Goal: Task Accomplishment & Management: Manage account settings

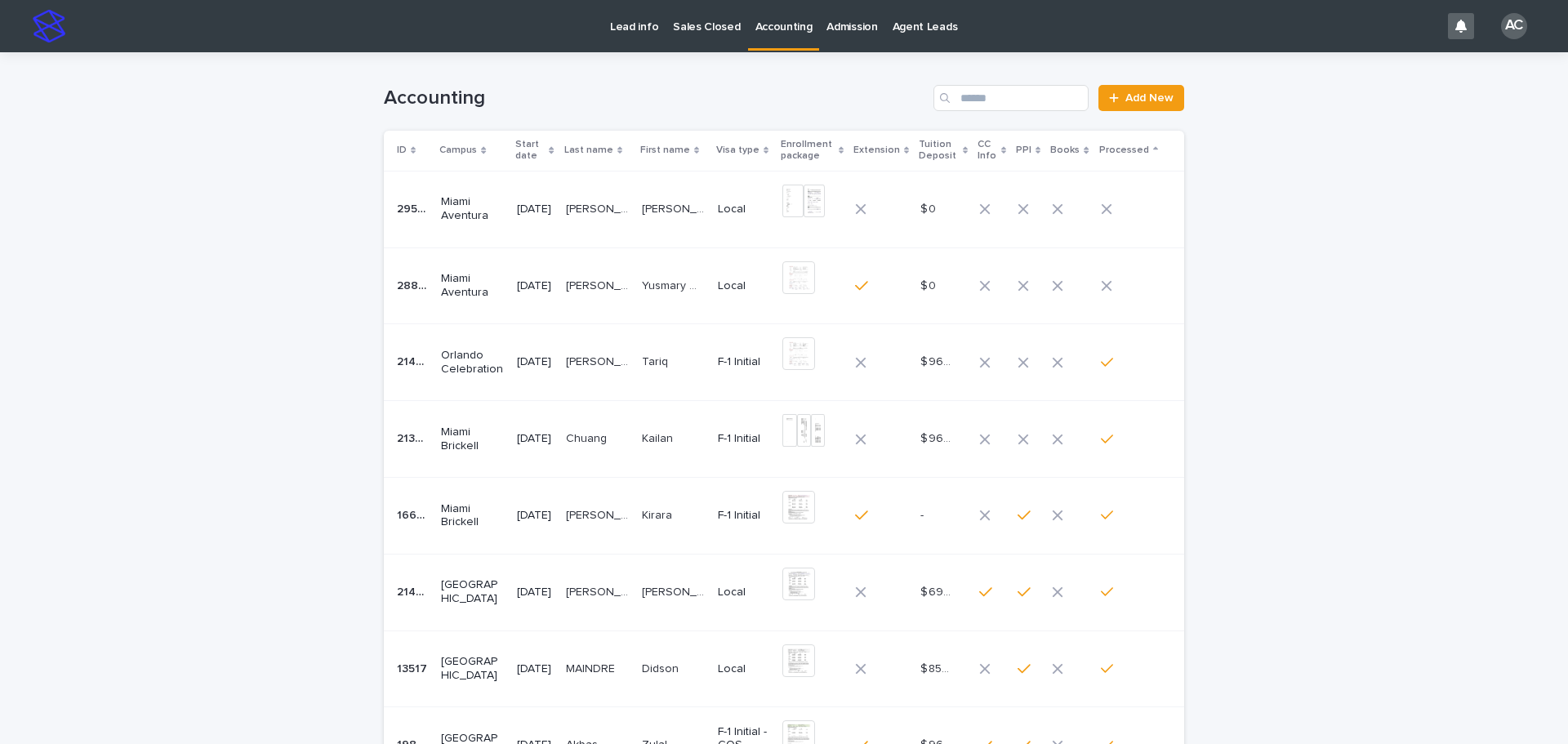
drag, startPoint x: 0, startPoint y: 0, endPoint x: 771, endPoint y: 31, distance: 771.6
click at [771, 31] on p "Accounting" at bounding box center [784, 17] width 57 height 34
click at [551, 217] on div "[DATE]" at bounding box center [535, 209] width 35 height 27
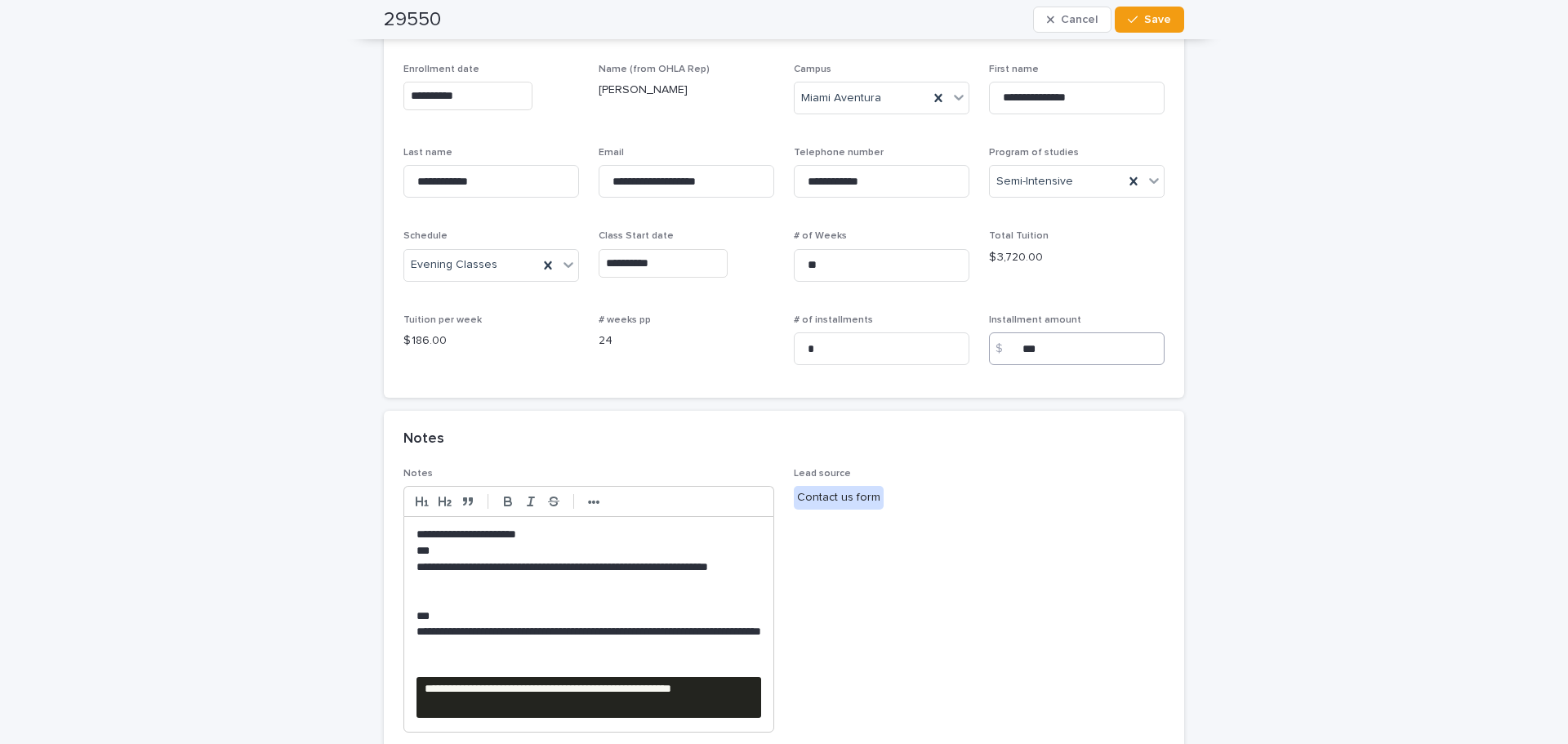
scroll to position [245, 0]
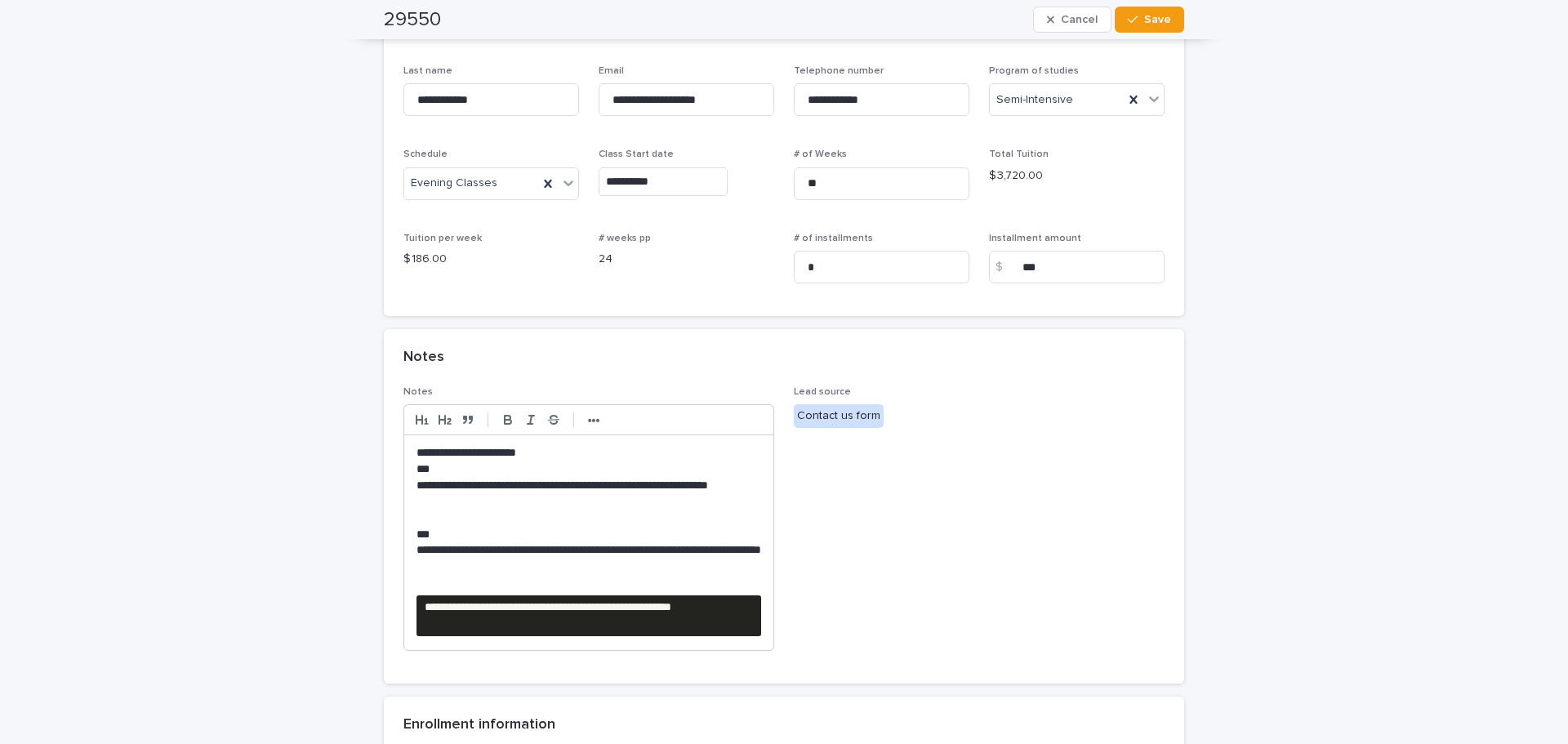
click at [61, 257] on div "**********" at bounding box center [784, 519] width 1568 height 1423
click at [1088, 539] on span "Lead source Contact us form" at bounding box center [979, 525] width 371 height 278
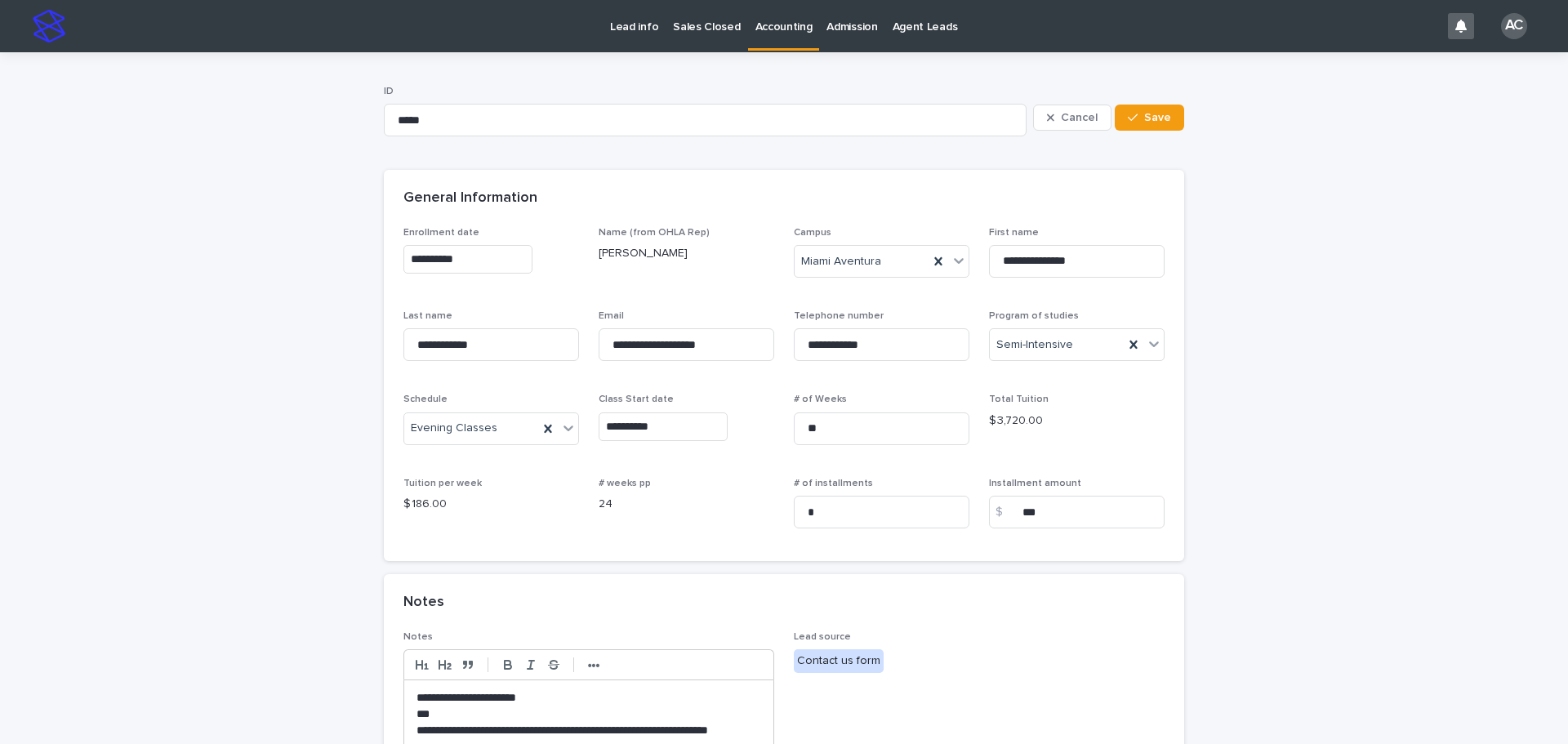
click at [765, 47] on link "Accounting" at bounding box center [784, 24] width 72 height 48
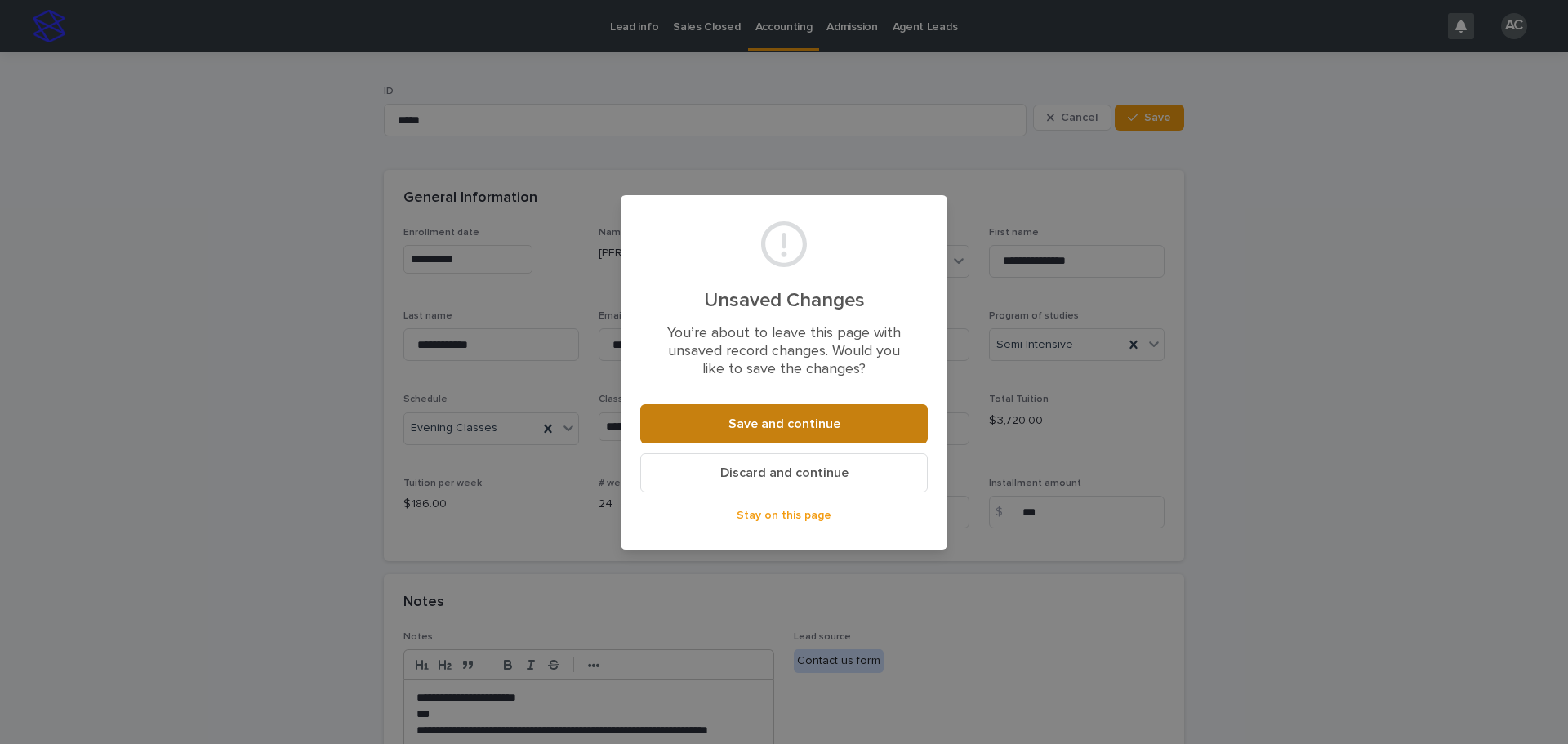
click at [815, 420] on span "Save and continue" at bounding box center [784, 424] width 112 height 13
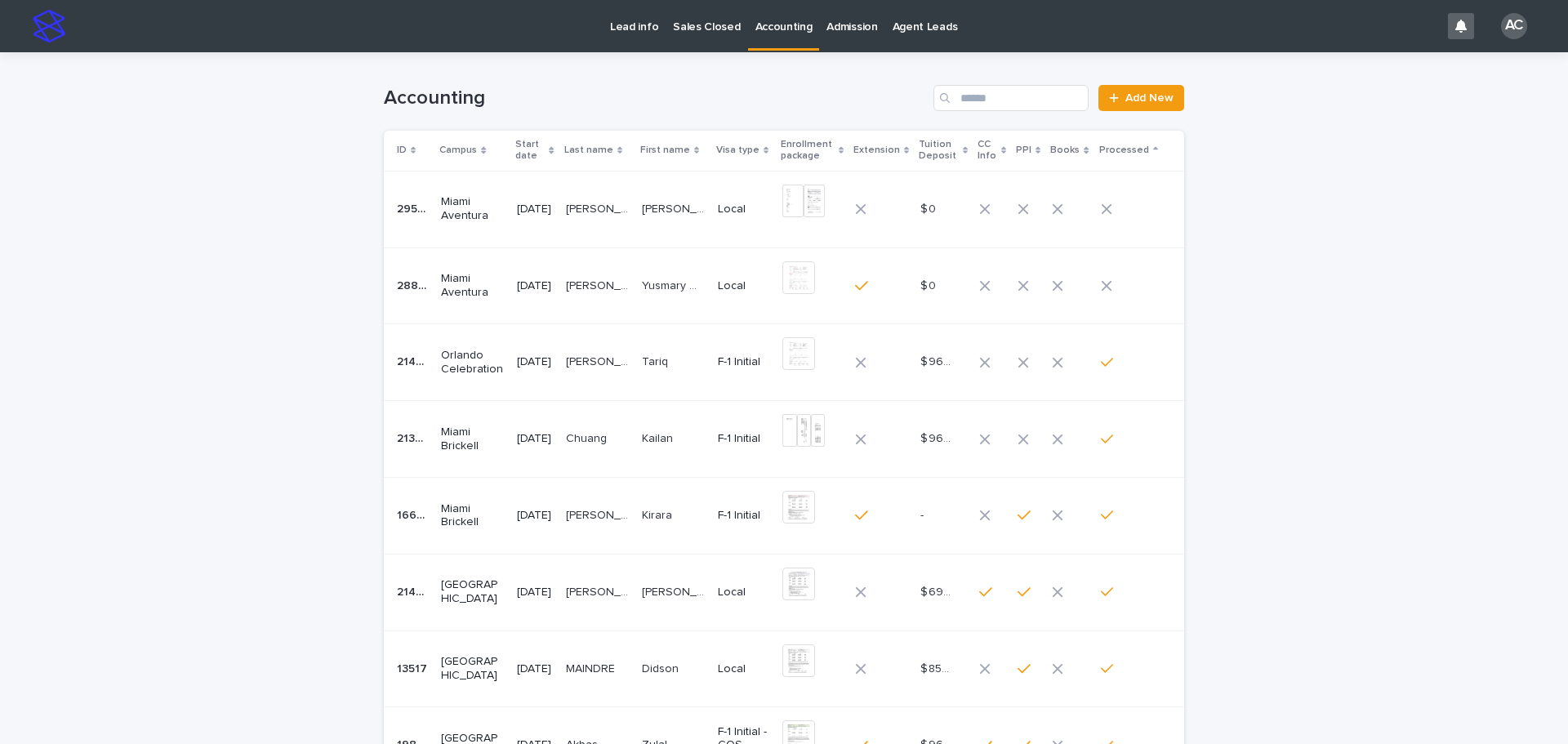
click at [740, 288] on p "Local" at bounding box center [744, 286] width 52 height 14
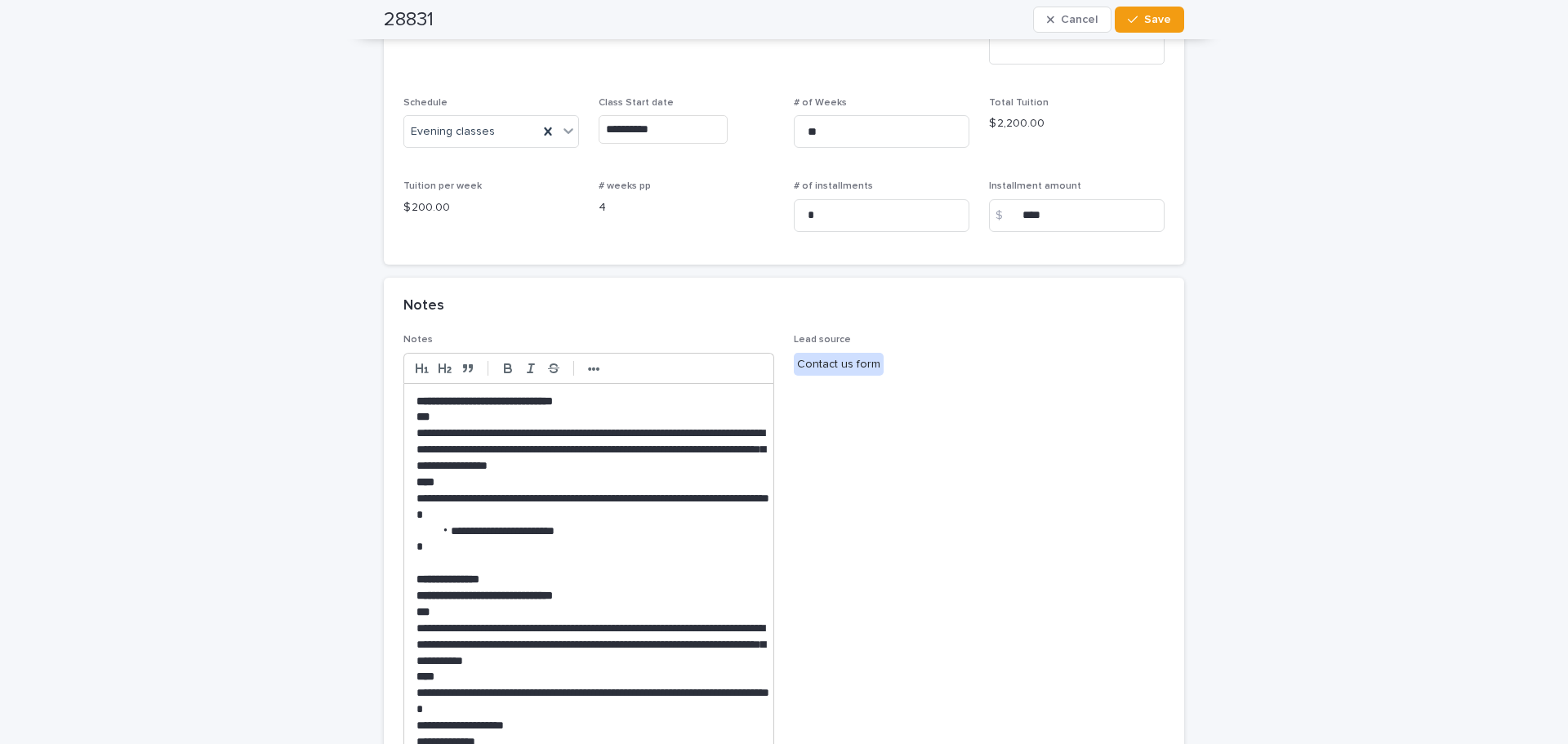
scroll to position [735, 0]
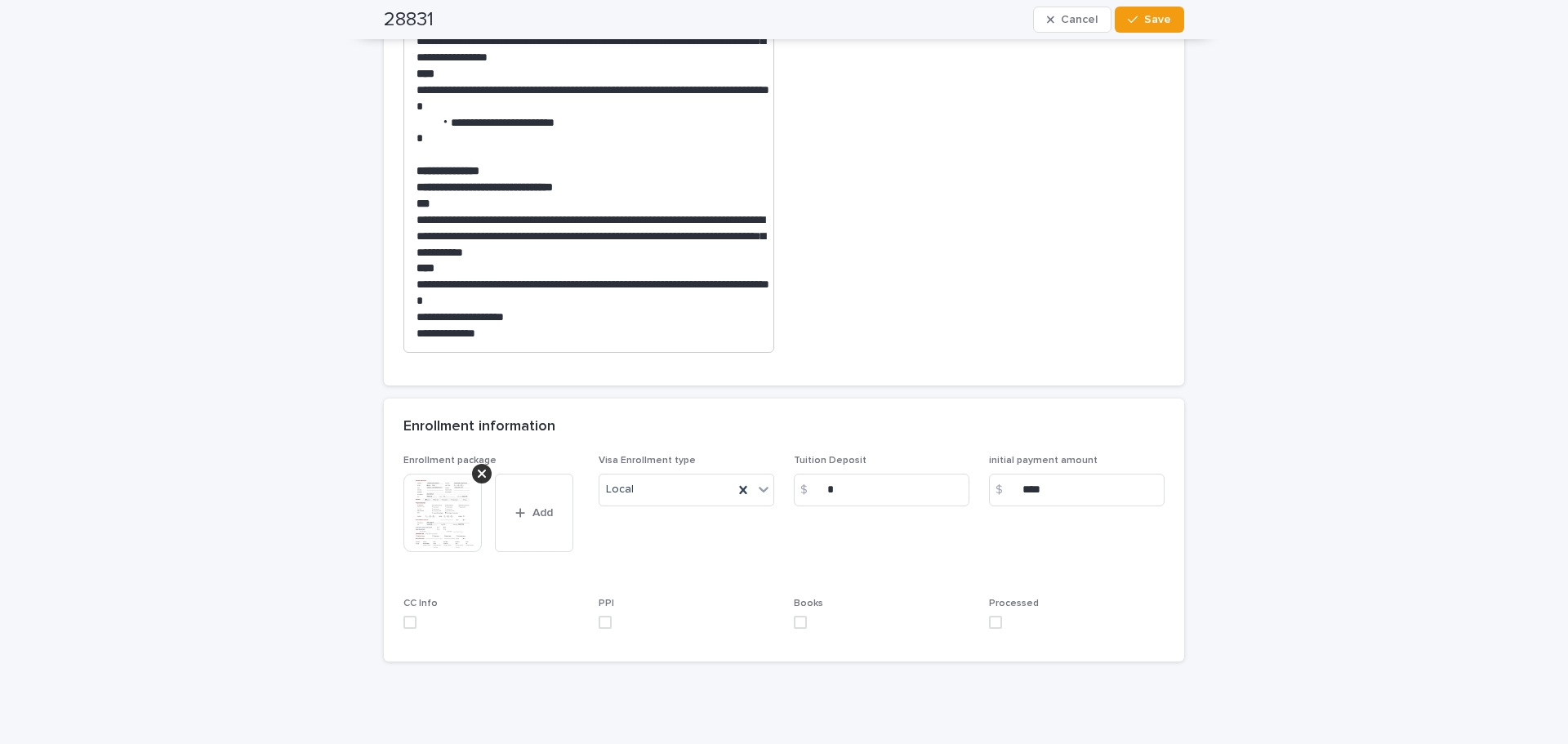
click at [422, 543] on img at bounding box center [442, 513] width 79 height 79
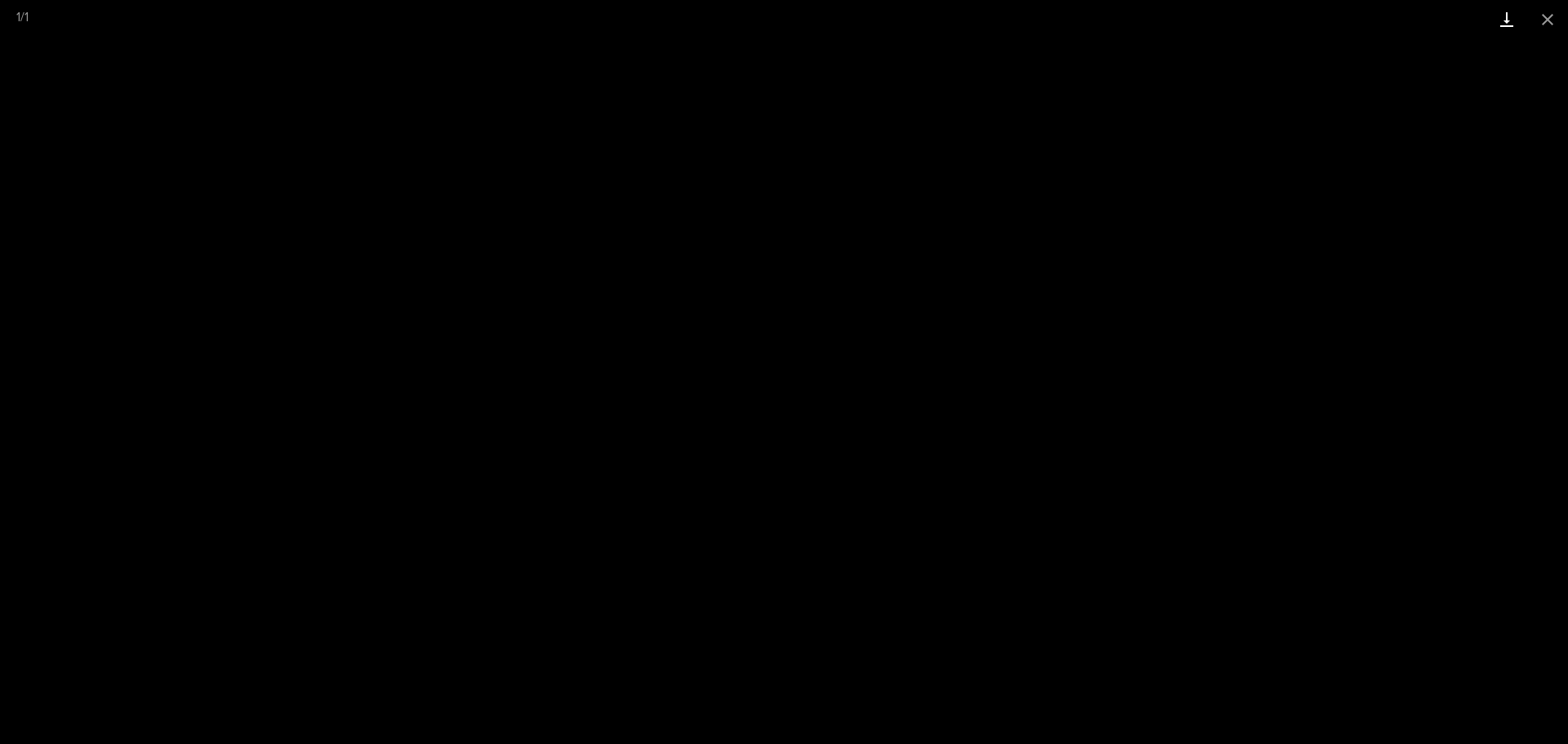
click at [1501, 16] on link "Download" at bounding box center [1507, 19] width 41 height 38
click at [1564, 24] on button "Close gallery" at bounding box center [1548, 19] width 41 height 38
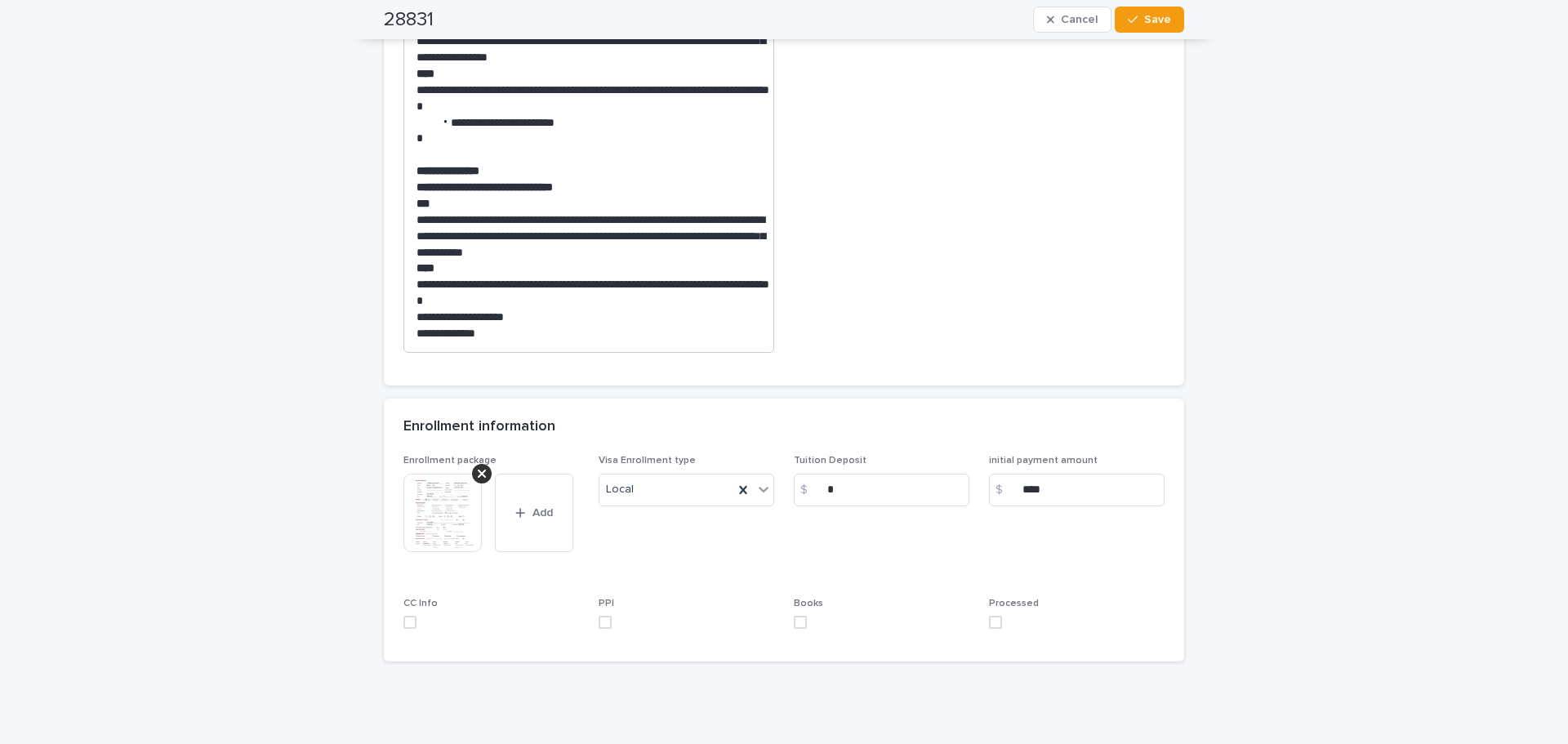
scroll to position [653, 0]
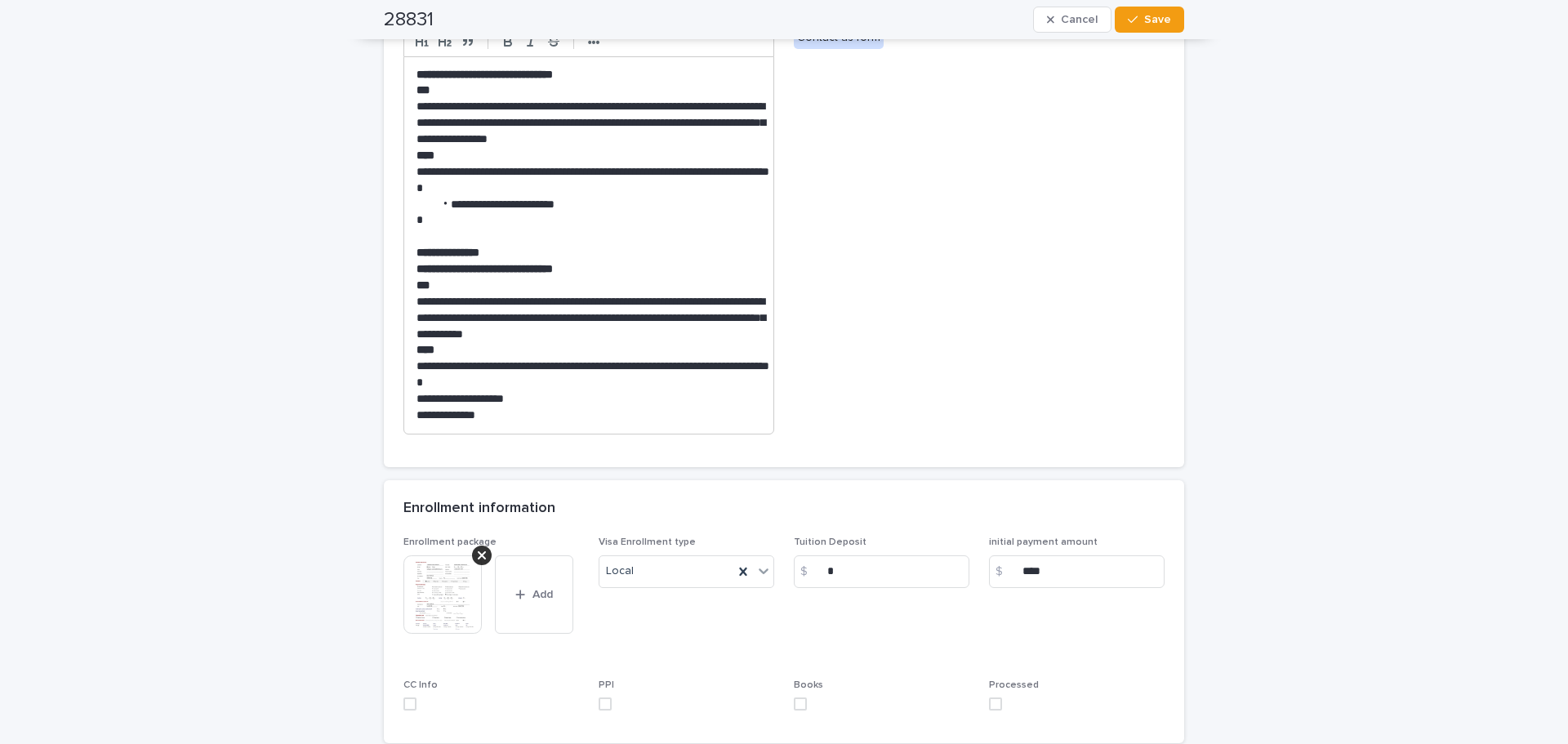
click at [451, 594] on img at bounding box center [442, 594] width 79 height 79
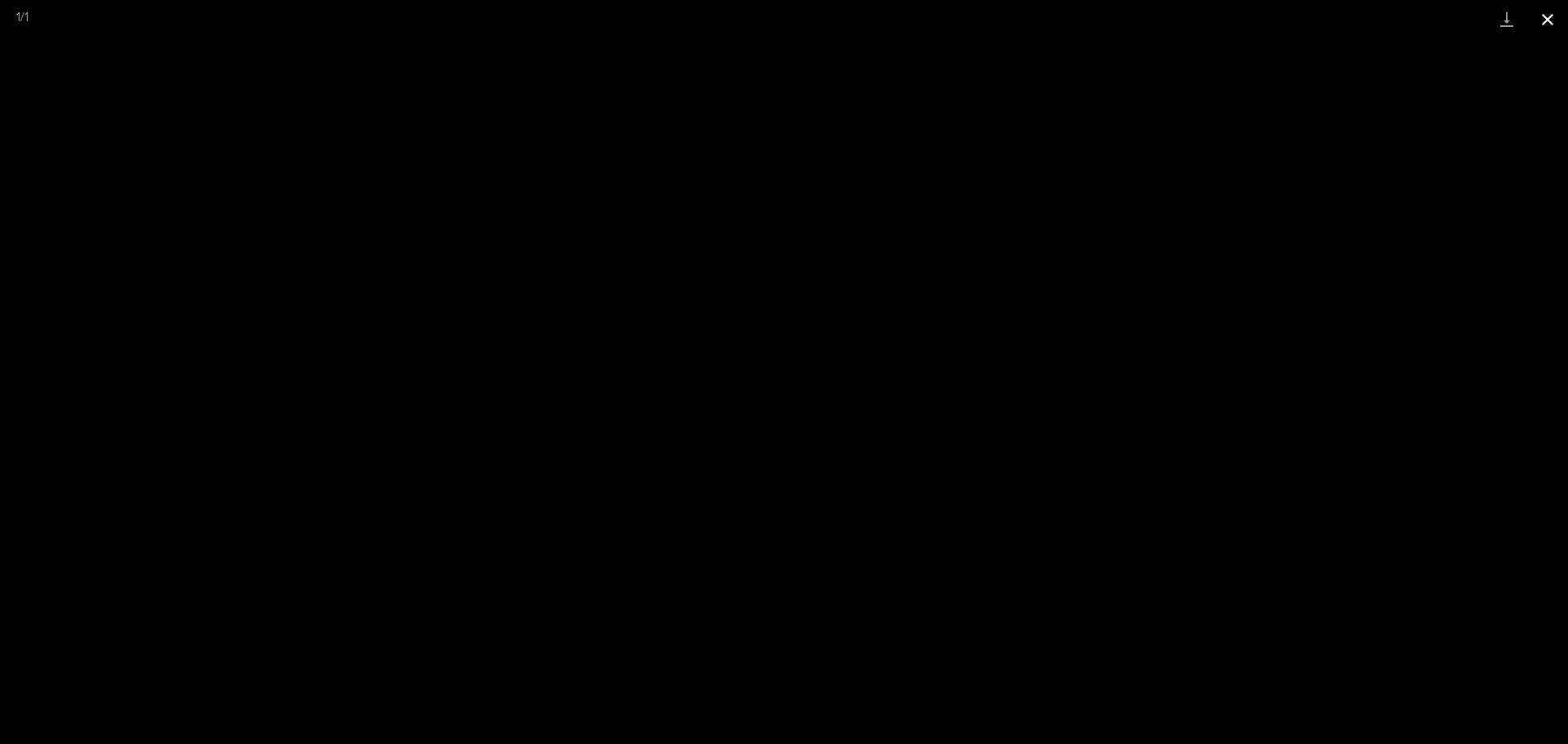
click at [1556, 17] on button "Close gallery" at bounding box center [1548, 19] width 41 height 38
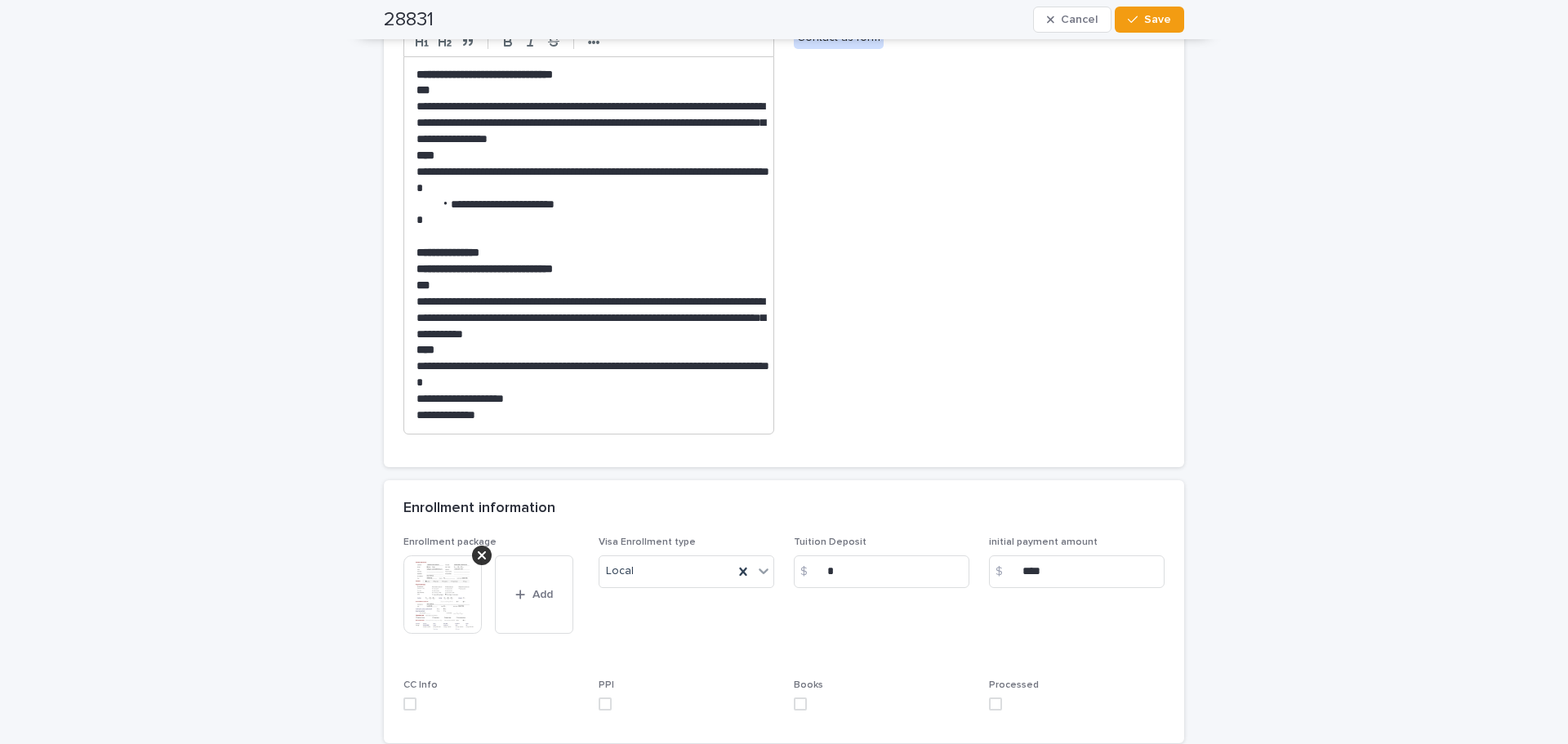
click at [989, 704] on span at bounding box center [995, 704] width 13 height 13
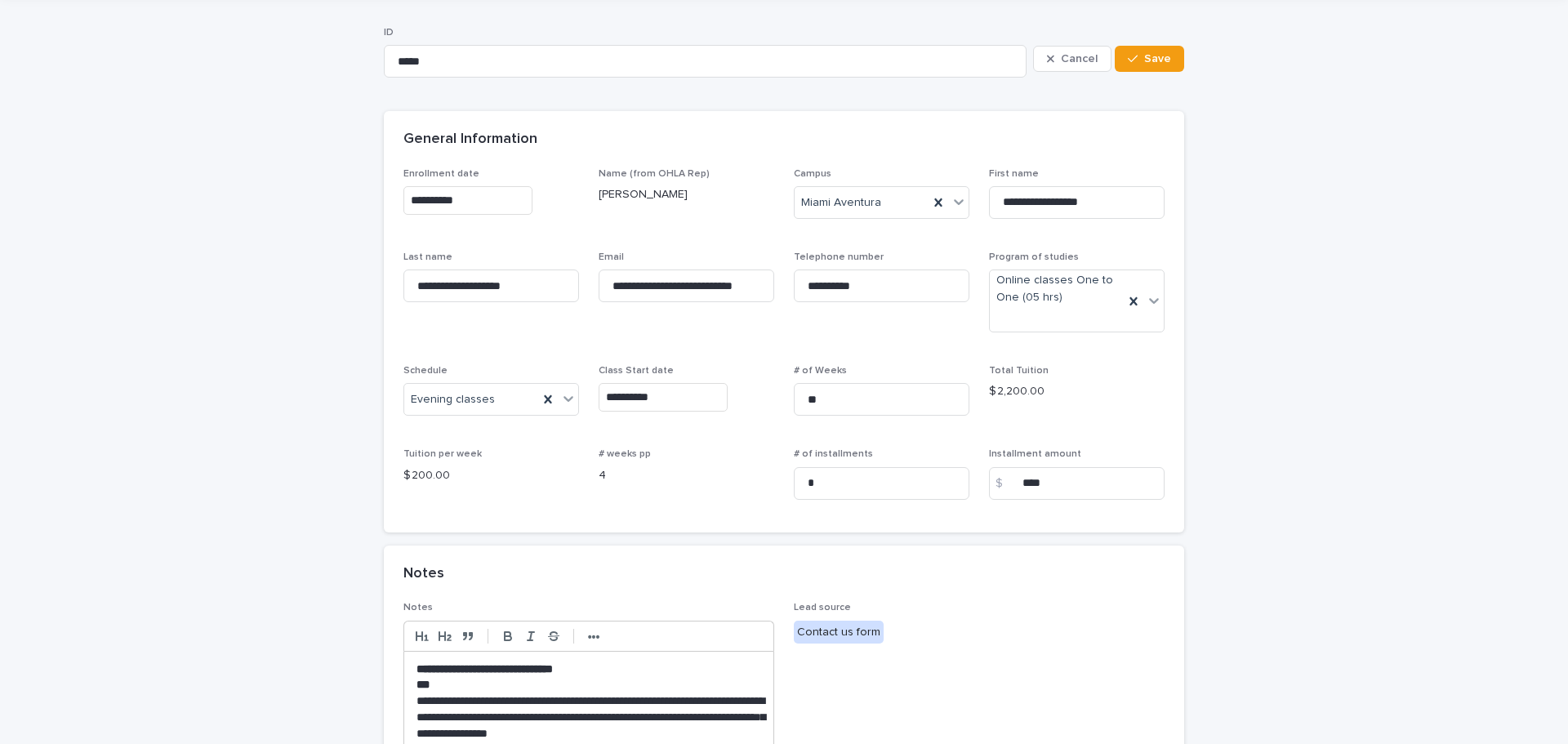
scroll to position [0, 0]
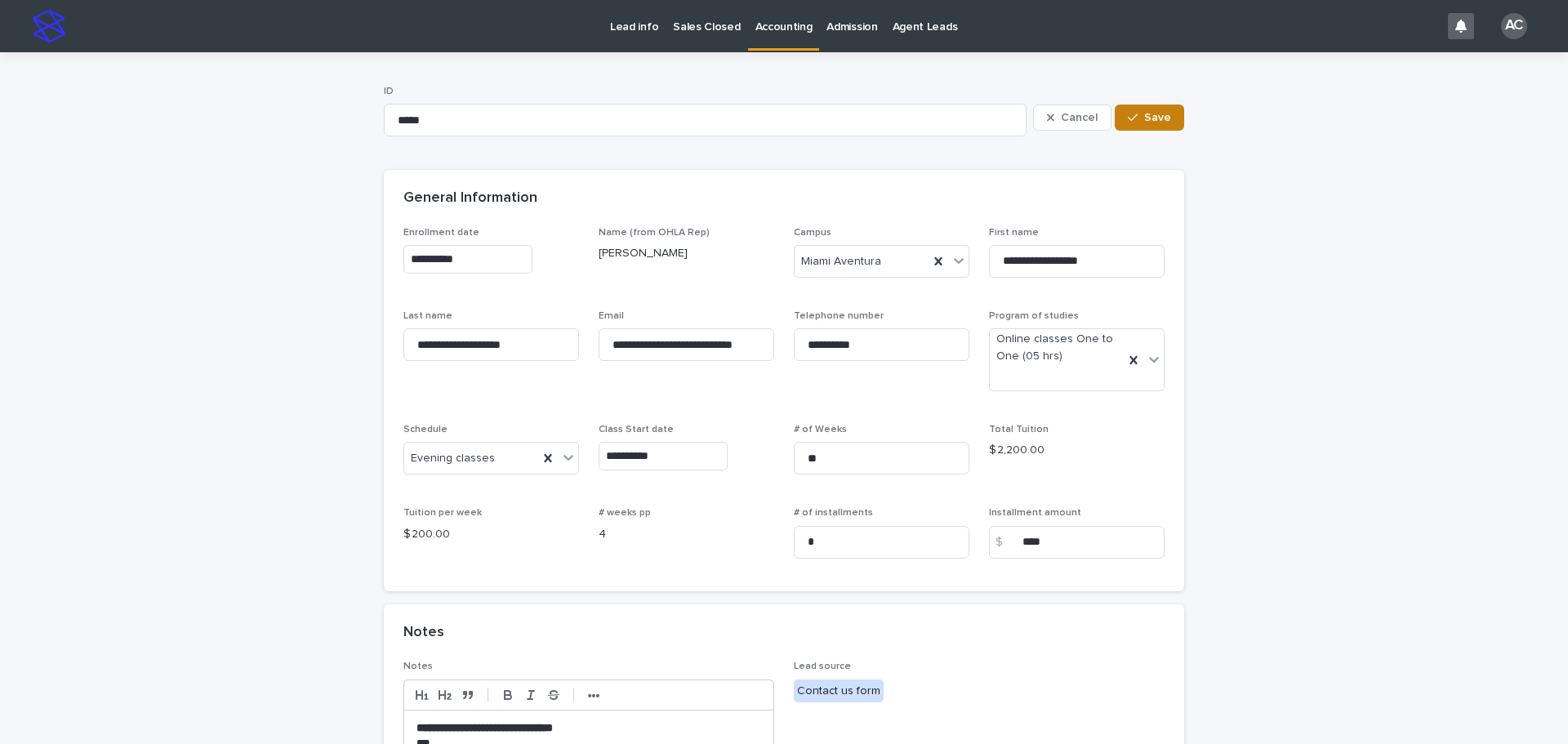
click at [1144, 118] on span "Save" at bounding box center [1157, 118] width 27 height 11
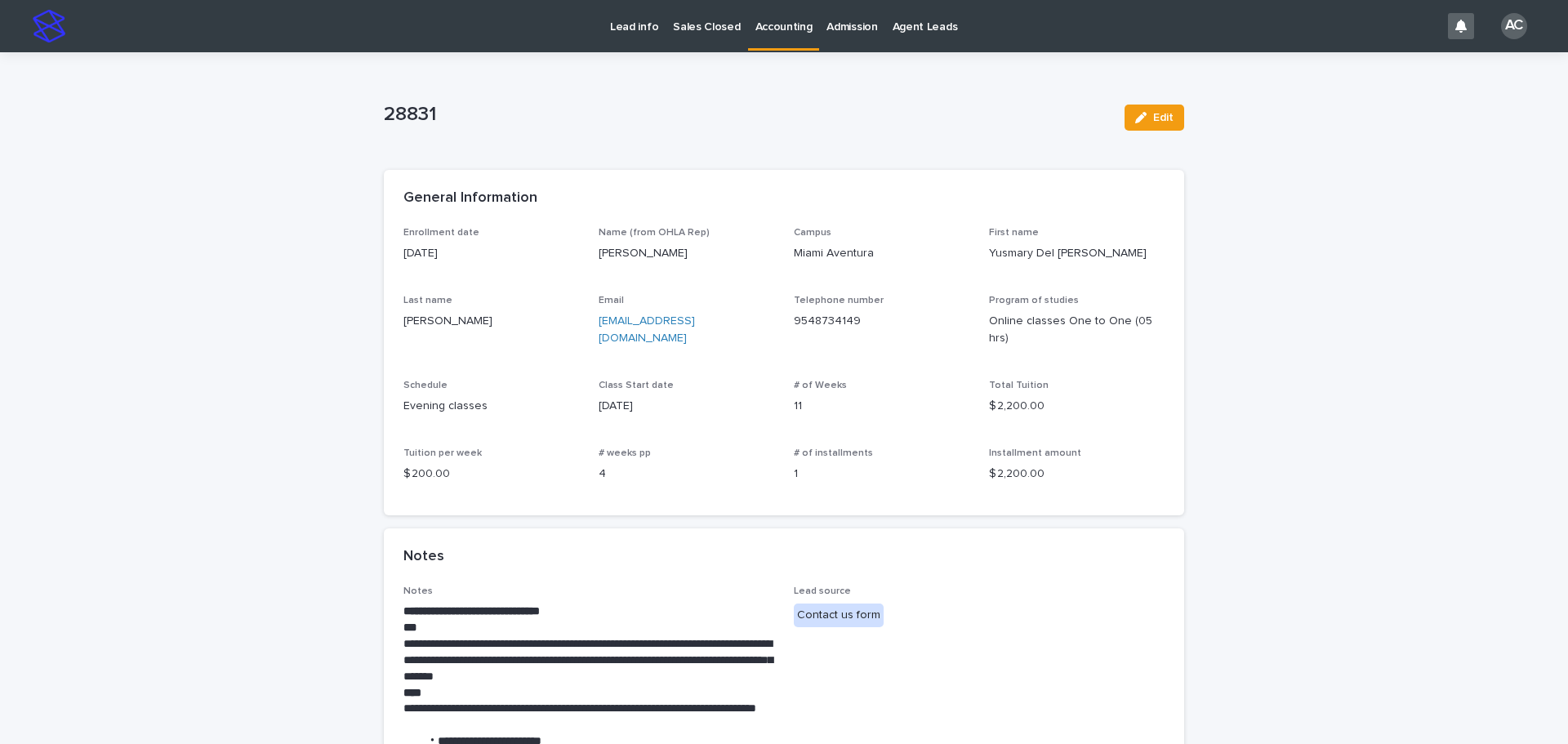
click at [765, 31] on p "Accounting" at bounding box center [784, 17] width 57 height 34
